Goal: Information Seeking & Learning: Find specific fact

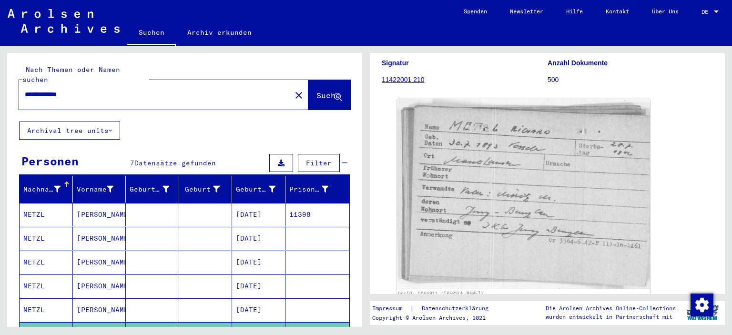
click at [85, 90] on input "**********" at bounding box center [155, 95] width 261 height 10
type input "*"
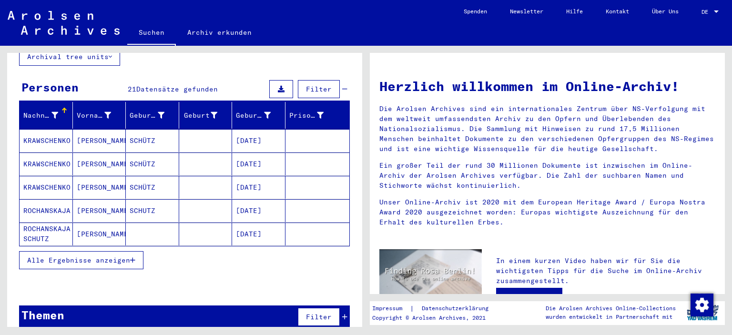
scroll to position [74, 0]
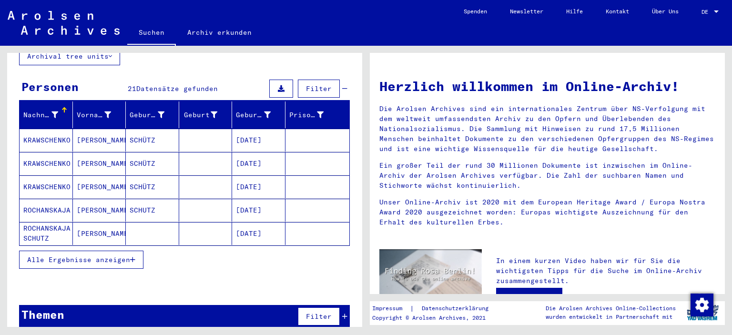
click at [135, 256] on icon "button" at bounding box center [132, 259] width 5 height 7
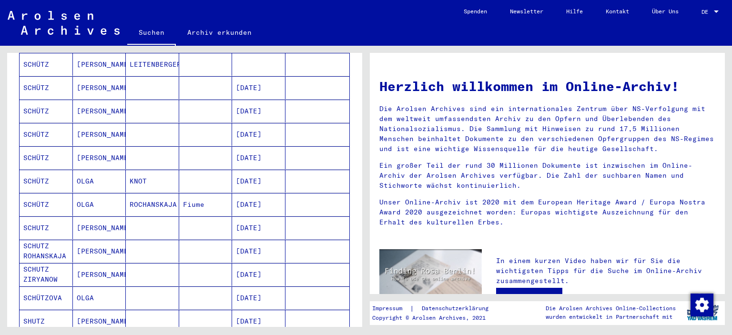
scroll to position [408, 0]
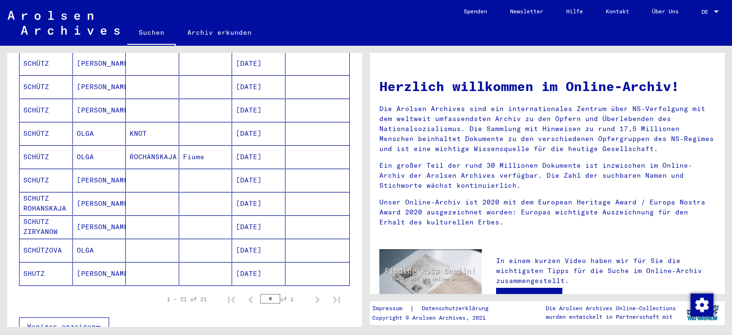
click at [265, 239] on mat-cell "[DATE]" at bounding box center [258, 250] width 53 height 23
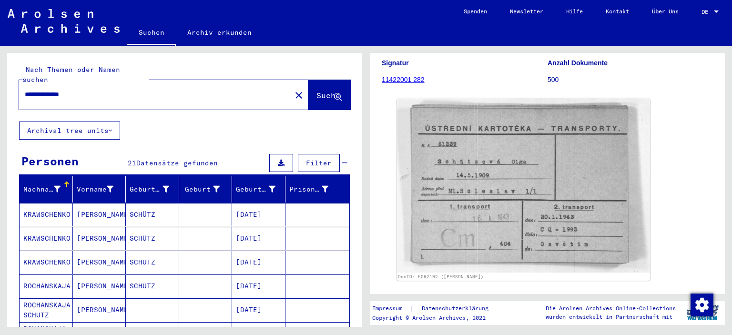
click at [94, 90] on input "**********" at bounding box center [155, 95] width 261 height 10
type input "*"
type input "**********"
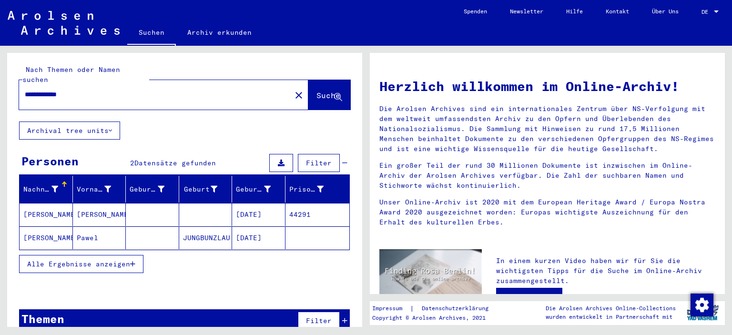
click at [85, 260] on span "Alle Ergebnisse anzeigen" at bounding box center [78, 264] width 103 height 9
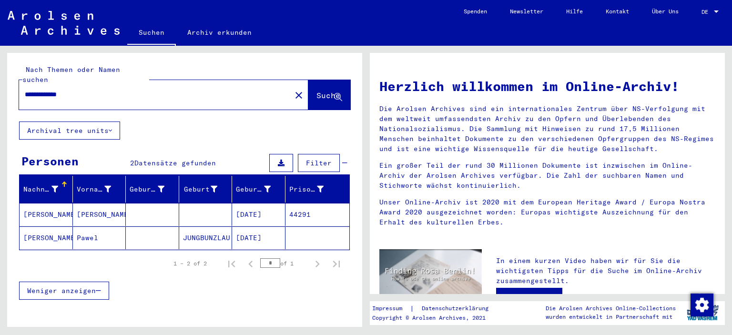
click at [255, 228] on mat-cell "[DATE]" at bounding box center [258, 237] width 53 height 23
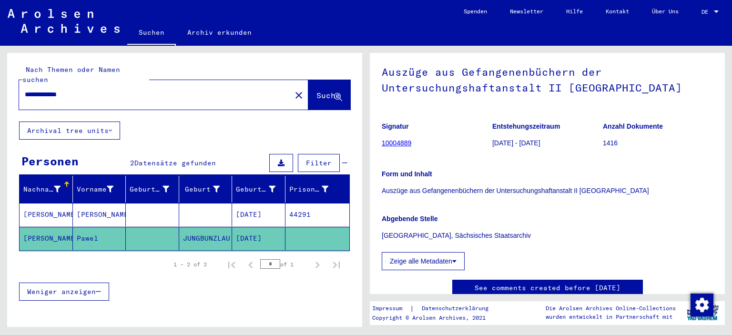
scroll to position [48, 0]
click at [246, 203] on mat-cell "[DATE]" at bounding box center [258, 214] width 53 height 23
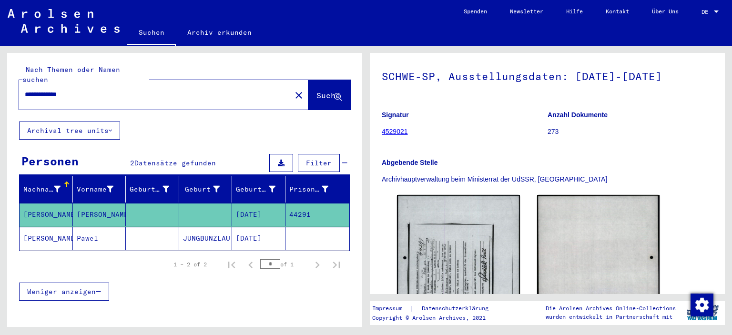
scroll to position [95, 0]
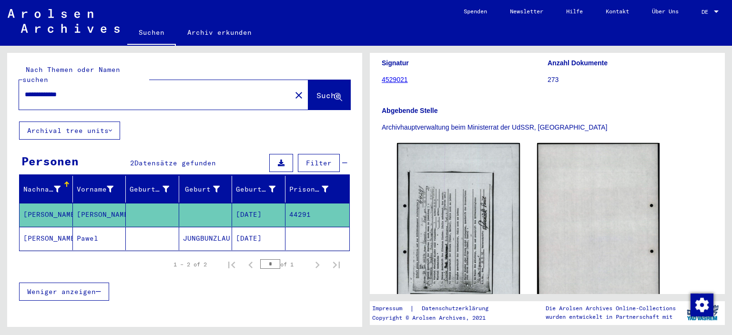
click at [261, 227] on mat-cell "[DATE]" at bounding box center [258, 238] width 53 height 23
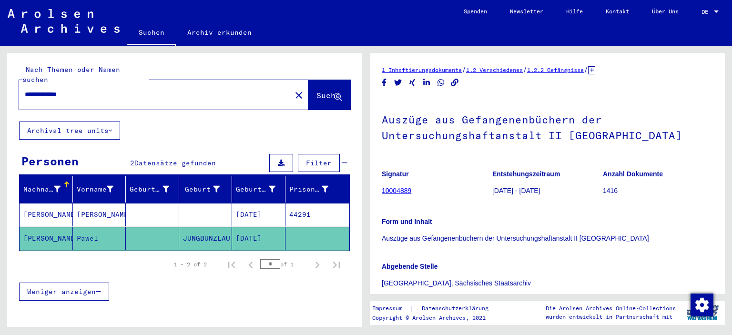
click at [400, 192] on link "10004889" at bounding box center [397, 191] width 30 height 8
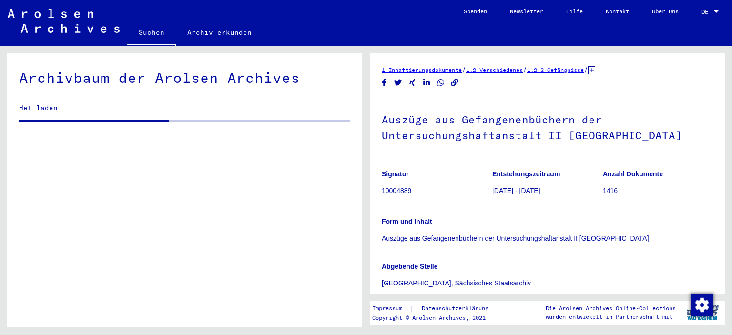
scroll to position [3407, 0]
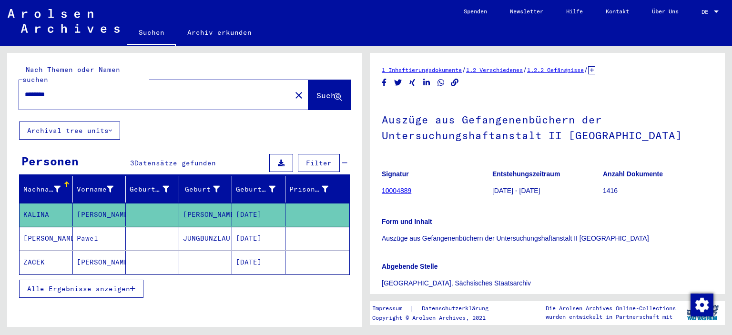
click at [85, 285] on span "Alle Ergebnisse anzeigen" at bounding box center [78, 289] width 103 height 9
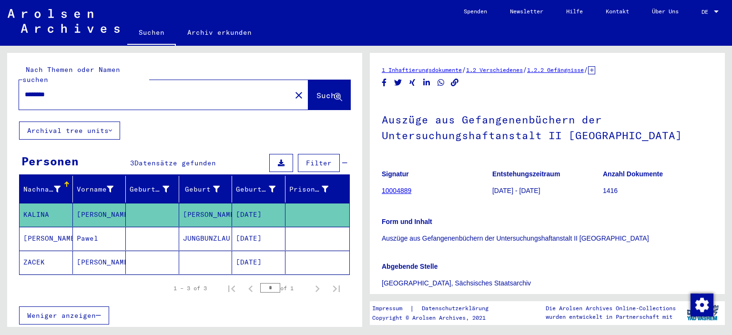
click at [244, 227] on mat-cell "[DATE]" at bounding box center [258, 238] width 53 height 23
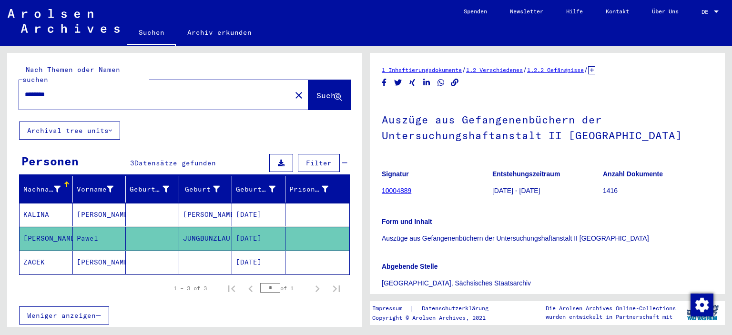
click at [238, 253] on mat-cell "[DATE]" at bounding box center [258, 262] width 53 height 23
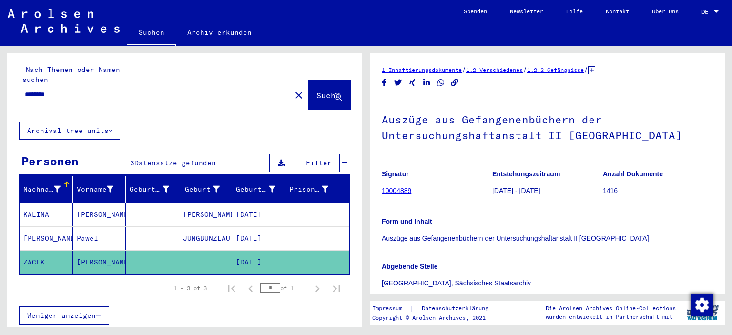
click at [246, 204] on mat-cell "[DATE]" at bounding box center [258, 214] width 53 height 23
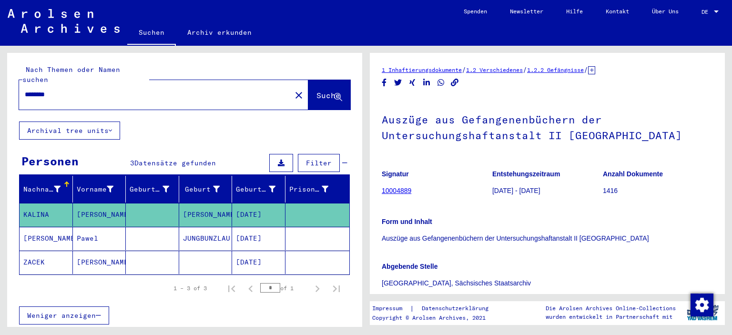
click at [246, 204] on mat-cell "[DATE]" at bounding box center [258, 214] width 53 height 23
click at [249, 228] on mat-cell "[DATE]" at bounding box center [258, 238] width 53 height 23
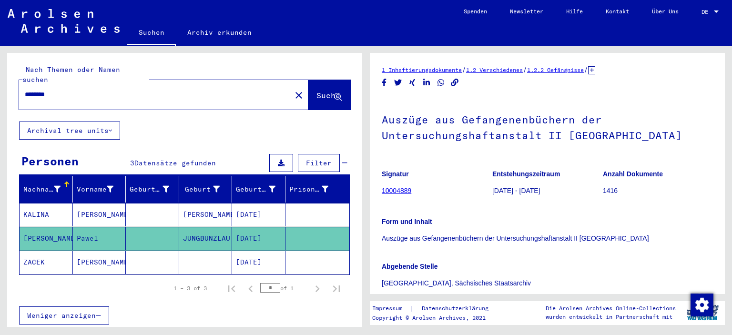
click at [243, 251] on mat-cell "[DATE]" at bounding box center [258, 262] width 53 height 23
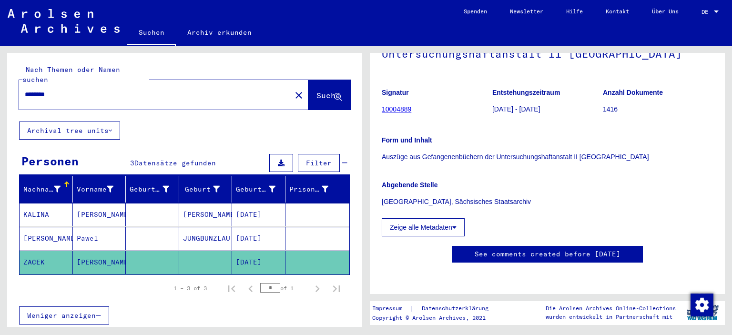
scroll to position [95, 0]
click at [456, 224] on icon at bounding box center [454, 227] width 4 height 7
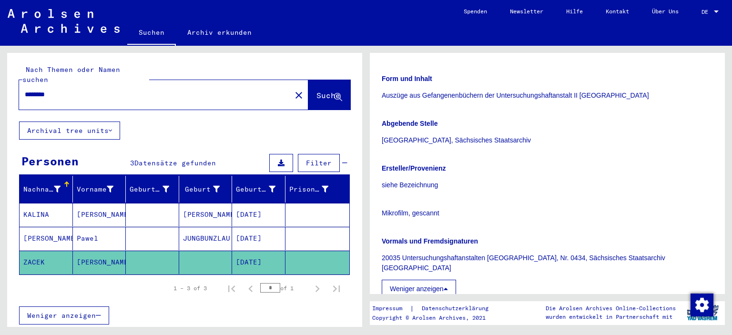
scroll to position [0, 0]
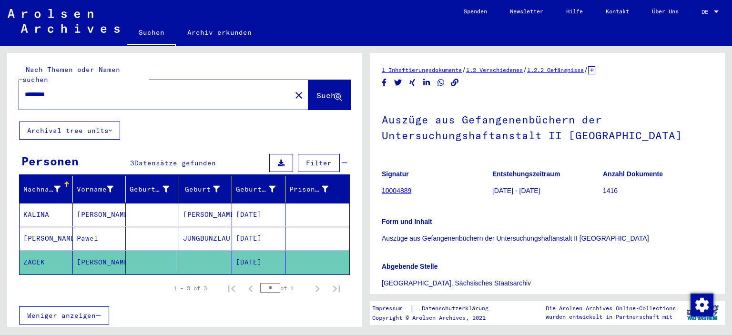
click at [264, 230] on mat-cell "[DATE]" at bounding box center [258, 238] width 53 height 23
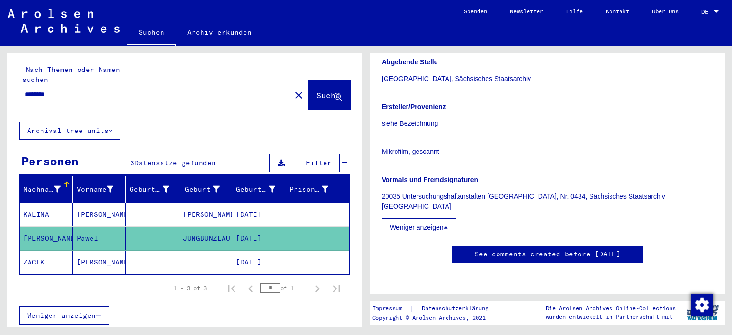
scroll to position [143, 0]
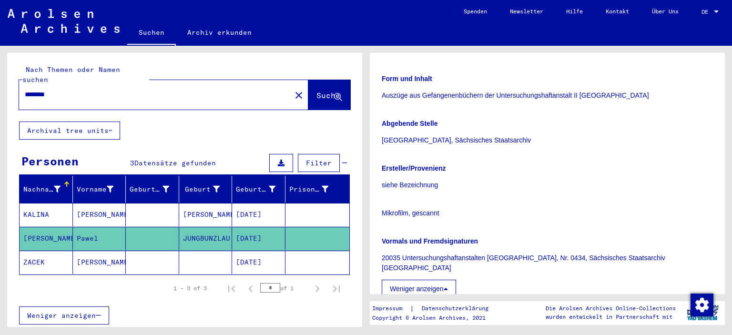
click at [88, 90] on input "********" at bounding box center [155, 95] width 261 height 10
type input "*"
type input "**********"
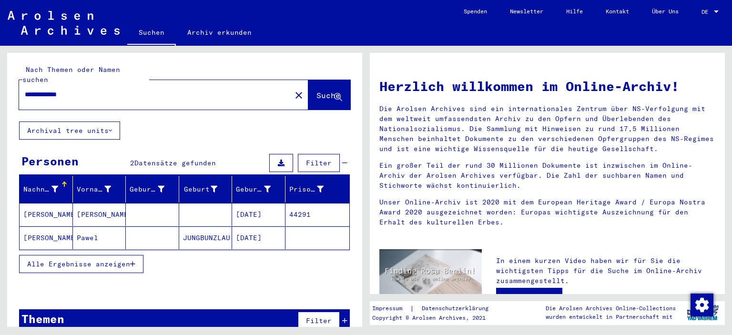
click at [70, 260] on span "Alle Ergebnisse anzeigen" at bounding box center [78, 264] width 103 height 9
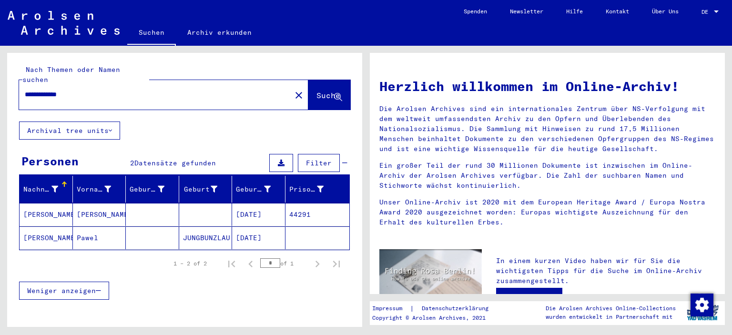
click at [265, 226] on mat-cell "[DATE]" at bounding box center [258, 237] width 53 height 23
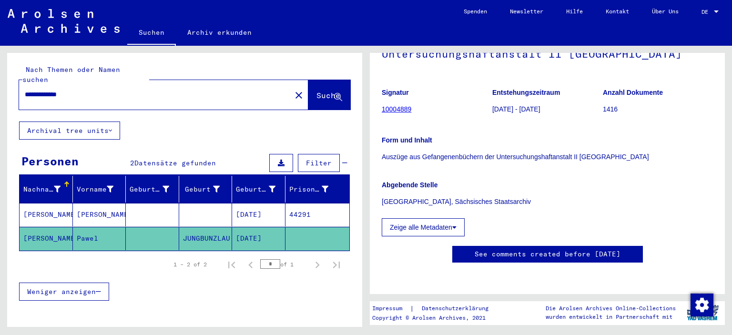
scroll to position [48, 0]
